Goal: Task Accomplishment & Management: Use online tool/utility

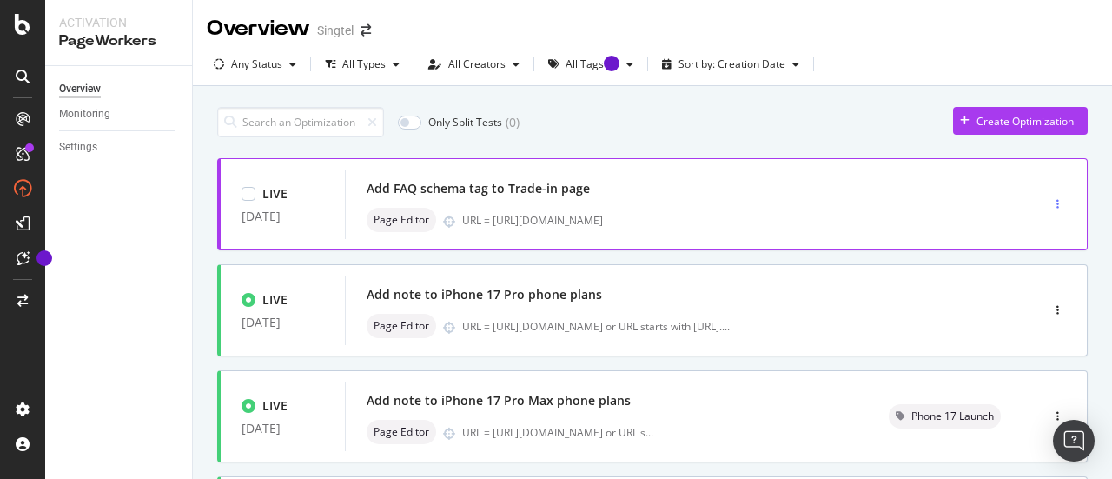
click at [1049, 200] on div "button" at bounding box center [1057, 204] width 17 height 10
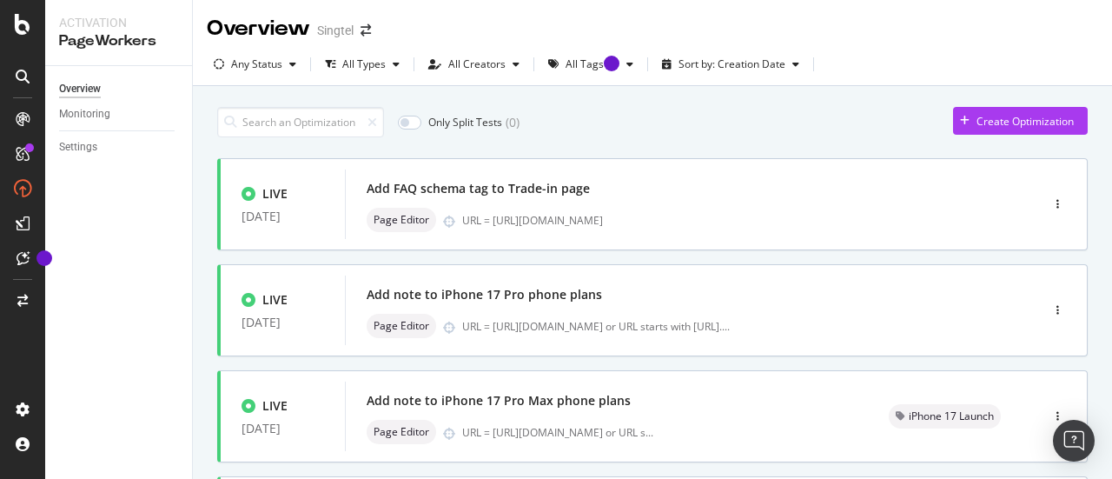
click at [997, 112] on div "Create Optimization" at bounding box center [1013, 121] width 121 height 26
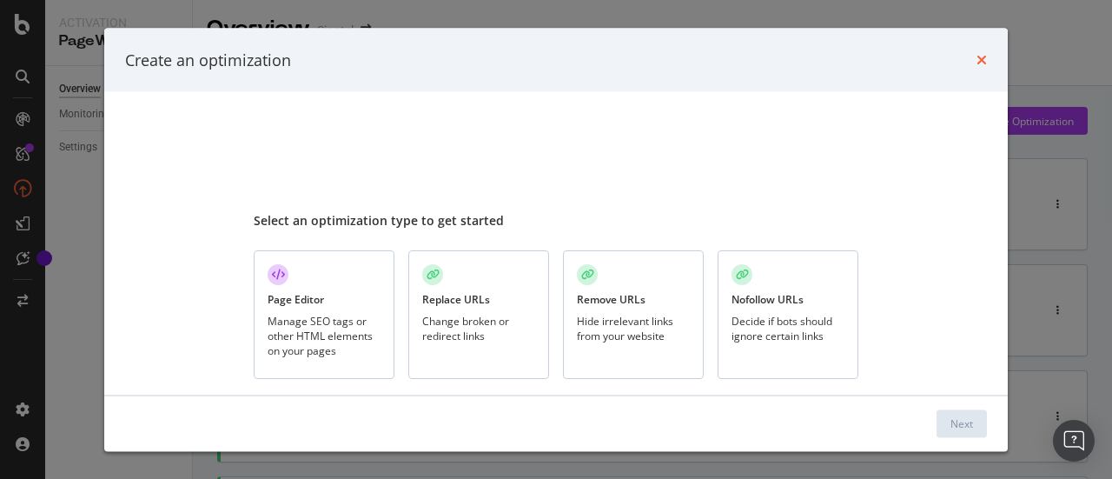
click at [983, 58] on icon "times" at bounding box center [981, 60] width 10 height 14
